Goal: Information Seeking & Learning: Learn about a topic

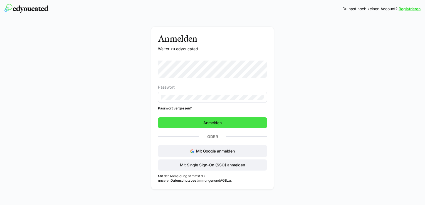
click at [173, 122] on span "Anmelden" at bounding box center [212, 122] width 109 height 11
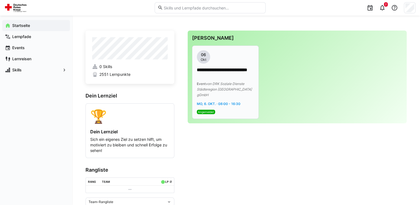
click at [211, 102] on span "Mo, 6. Okt. · 08:00 - 16:30" at bounding box center [219, 104] width 44 height 4
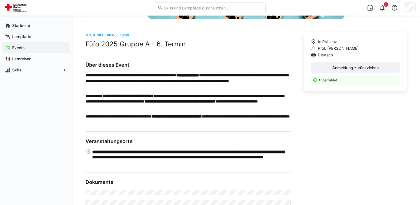
scroll to position [166, 0]
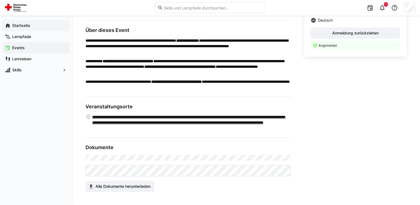
click at [0, 0] on app-navigation-label "Startseite" at bounding box center [0, 0] width 0 height 0
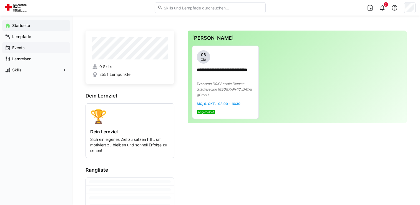
click at [0, 0] on app-navigation-label "Events" at bounding box center [0, 0] width 0 height 0
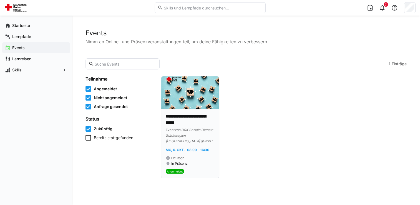
click at [191, 132] on span "von DRK Soziale Dienste Städteregion [GEOGRAPHIC_DATA] gGmbH" at bounding box center [190, 135] width 48 height 15
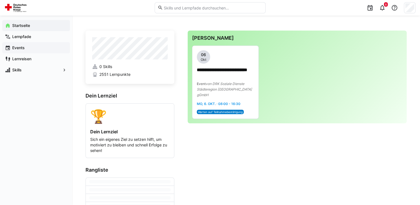
click at [0, 0] on app-navigation-label "Events" at bounding box center [0, 0] width 0 height 0
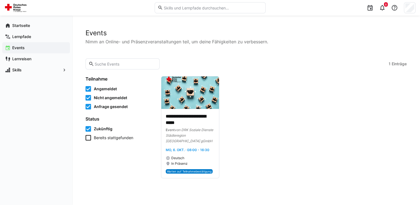
click at [88, 138] on icon at bounding box center [89, 138] width 6 height 6
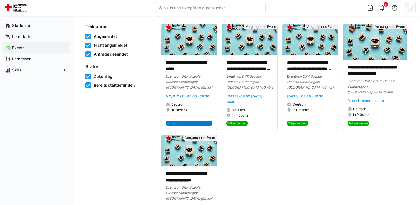
scroll to position [52, 0]
click at [184, 81] on span "von DRK Soziale Dienste Städteregion [GEOGRAPHIC_DATA] gGmbH" at bounding box center [189, 81] width 47 height 15
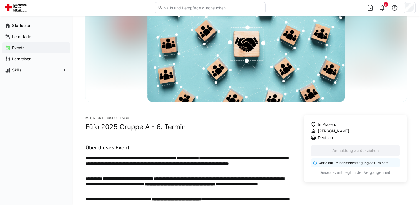
scroll to position [49, 0]
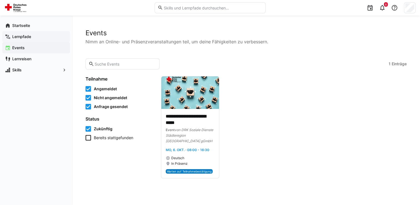
click at [0, 0] on app-navigation-label "Lernpfade" at bounding box center [0, 0] width 0 height 0
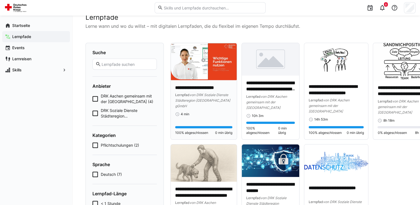
scroll to position [14, 0]
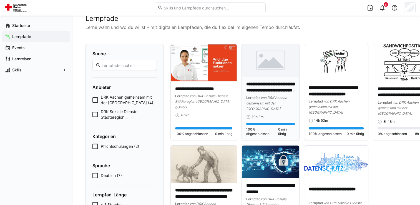
click at [271, 94] on div "**********" at bounding box center [270, 96] width 49 height 31
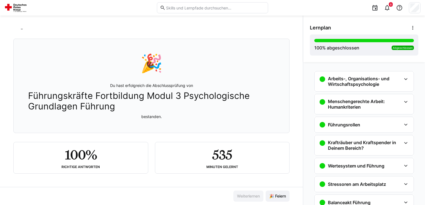
scroll to position [18, 0]
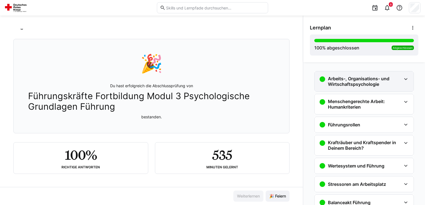
click at [402, 78] on eds-icon at bounding box center [405, 79] width 7 height 7
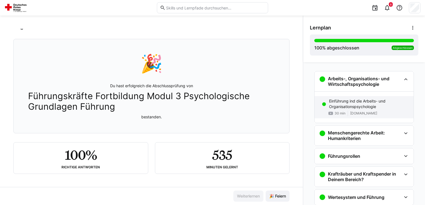
click at [359, 106] on p "Einführung ind die Arbeits- und Organisationspsychologie" at bounding box center [369, 103] width 80 height 11
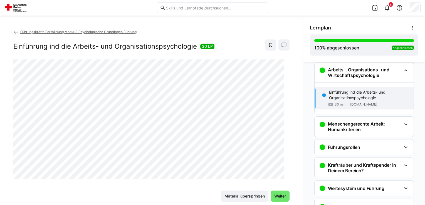
scroll to position [0, 0]
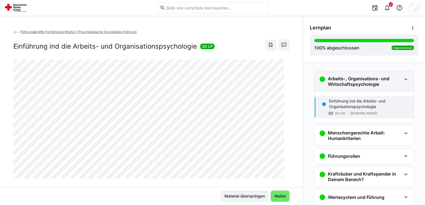
click at [380, 79] on h3 "Arbeits-, Organisations- und Wirtschaftspsychologie" at bounding box center [364, 81] width 73 height 11
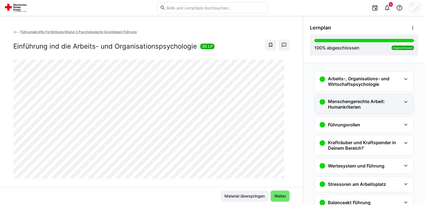
click at [375, 107] on h3 "Menschengerechte Arbeit: Humankriterien" at bounding box center [364, 104] width 73 height 11
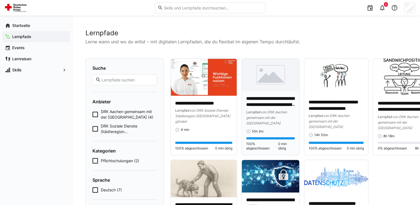
click at [266, 138] on div at bounding box center [270, 138] width 49 height 2
click at [400, 117] on span "von DRK Aachen gemeinsam mit der [GEOGRAPHIC_DATA]" at bounding box center [398, 122] width 41 height 15
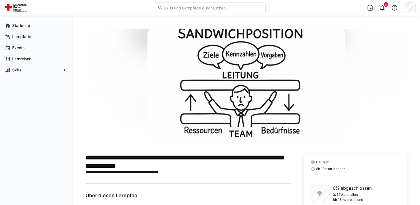
scroll to position [41, 0]
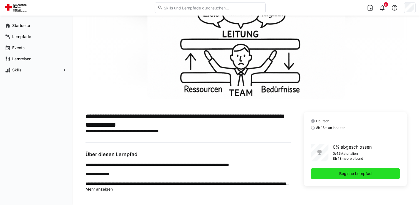
click at [342, 172] on span "Beginne Lernpfad" at bounding box center [356, 174] width 34 height 6
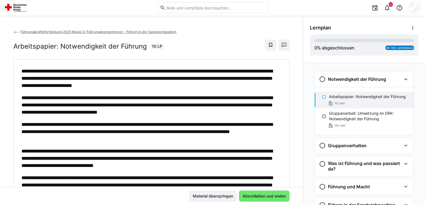
scroll to position [9, 0]
